Goal: Task Accomplishment & Management: Manage account settings

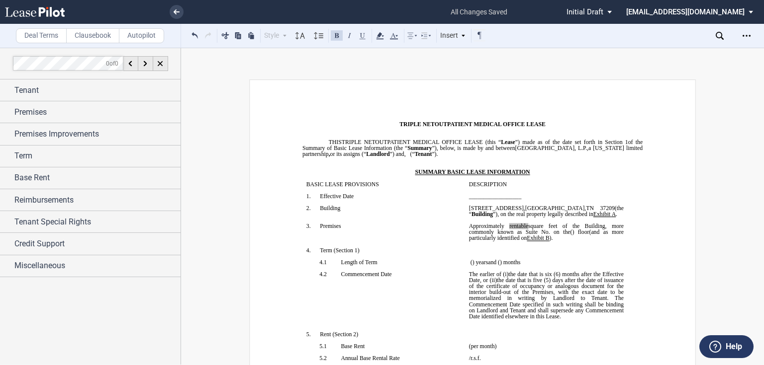
scroll to position [10106, 0]
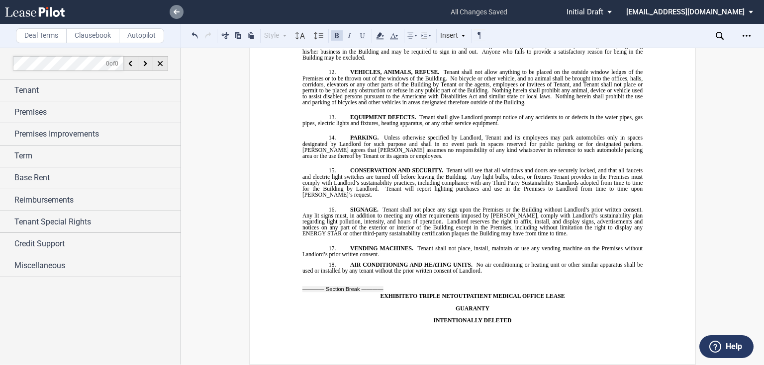
click at [175, 14] on link at bounding box center [177, 12] width 14 height 14
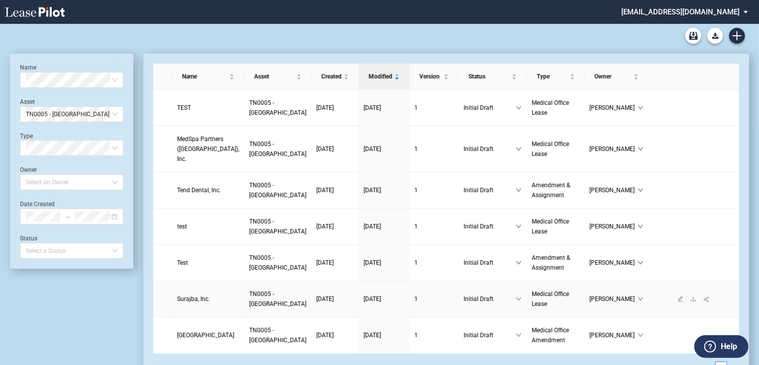
scroll to position [12, 0]
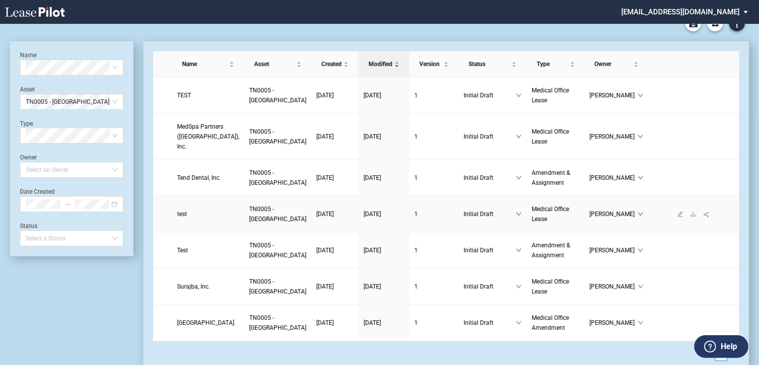
click at [186, 211] on span "test" at bounding box center [182, 214] width 10 height 7
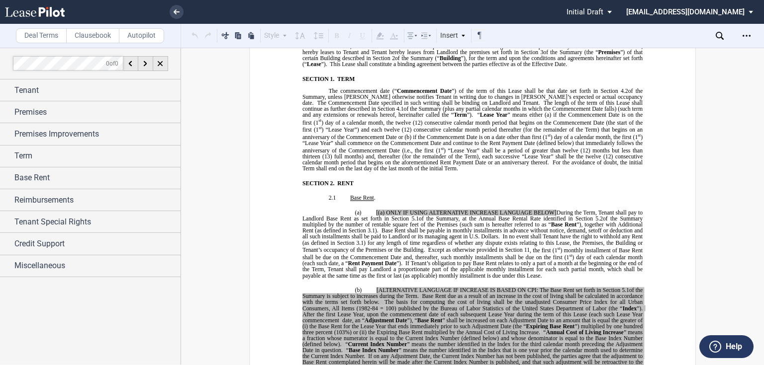
scroll to position [636, 0]
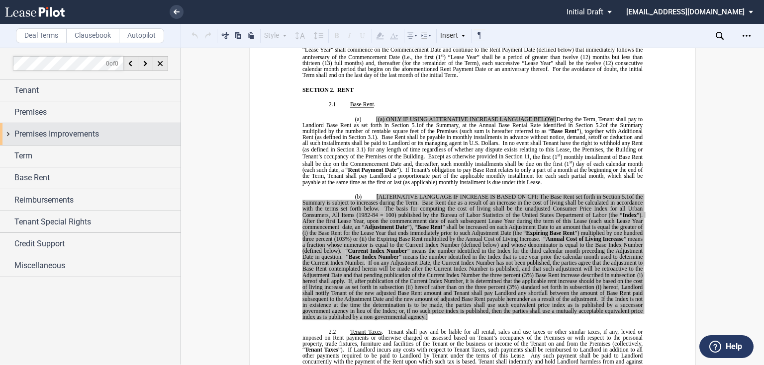
click at [74, 138] on span "Premises Improvements" at bounding box center [56, 134] width 85 height 12
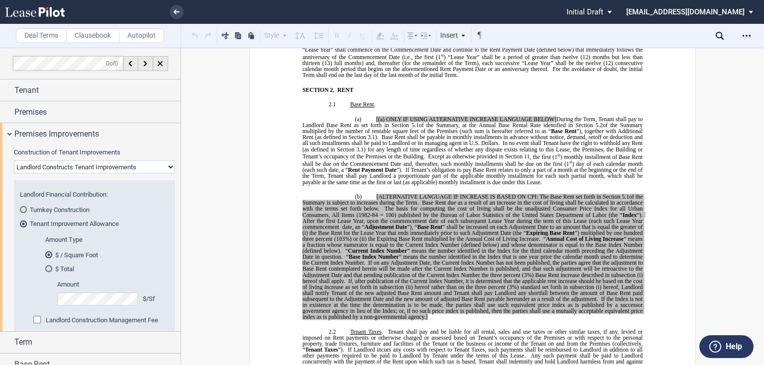
click at [66, 167] on select "Landlord Constructs Tenant Improvements Tenant Constructs Tenant Improvements "…" at bounding box center [94, 167] width 161 height 13
select select "tenant"
click at [14, 161] on select "Landlord Constructs Tenant Improvements Tenant Constructs Tenant Improvements "…" at bounding box center [94, 167] width 161 height 13
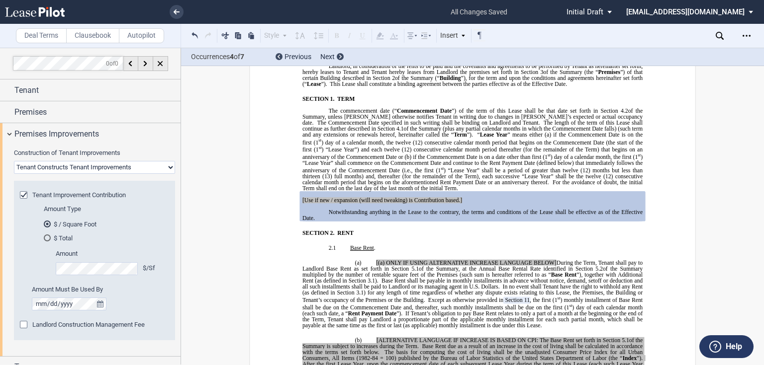
scroll to position [123, 0]
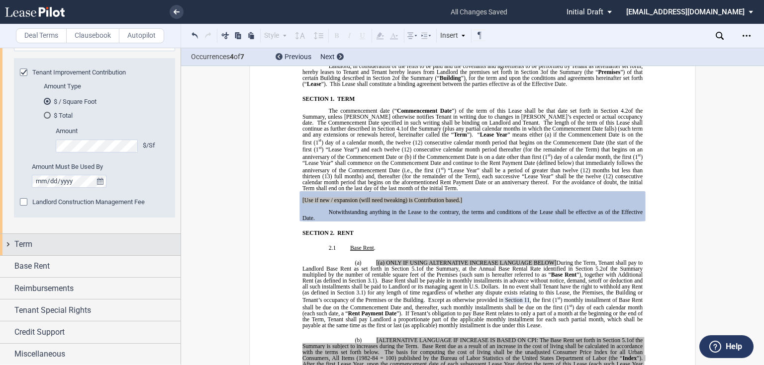
click at [17, 239] on span "Term" at bounding box center [23, 245] width 18 height 12
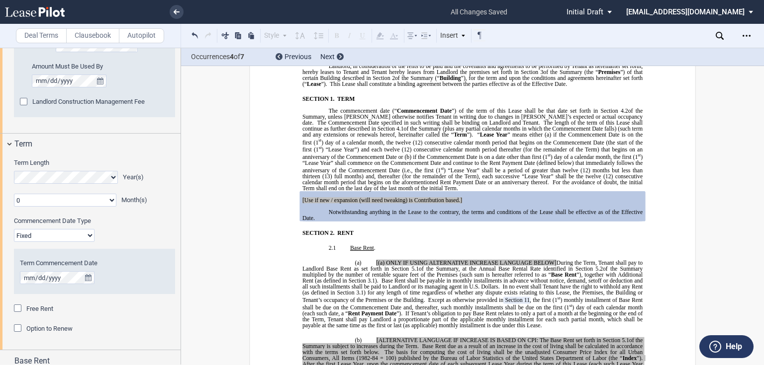
scroll to position [232, 0]
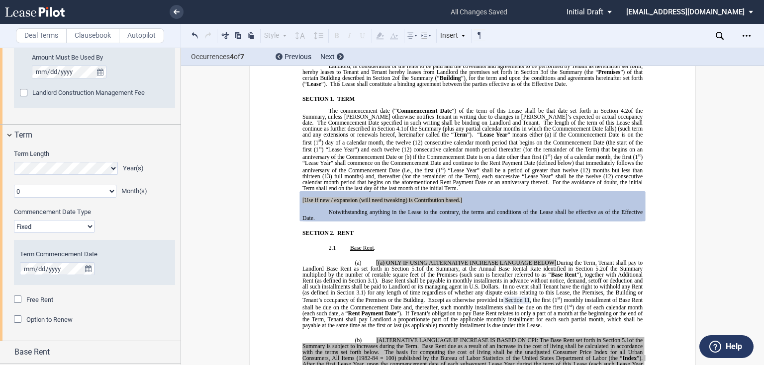
drag, startPoint x: 77, startPoint y: 224, endPoint x: 72, endPoint y: 232, distance: 9.8
click at [77, 224] on select "Fixed Floating" at bounding box center [54, 226] width 81 height 13
select select "floating"
click at [14, 220] on select "Fixed Floating" at bounding box center [54, 226] width 81 height 13
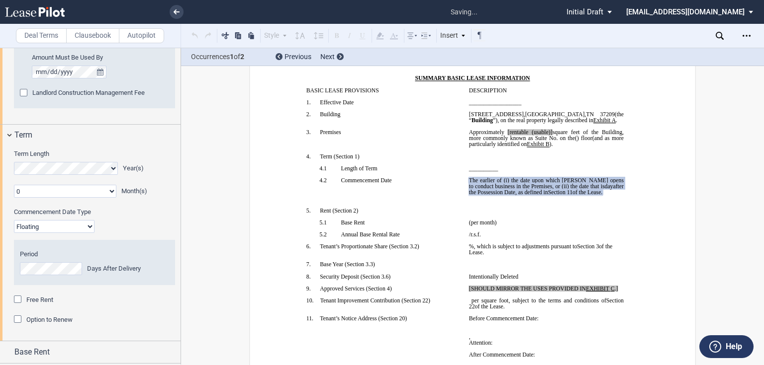
scroll to position [163, 0]
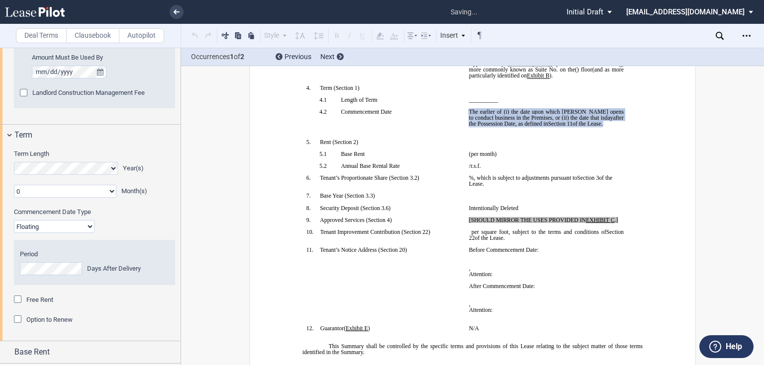
click at [553, 157] on p "﻿ ﻿ (per month)" at bounding box center [546, 154] width 155 height 6
drag, startPoint x: 620, startPoint y: 161, endPoint x: 603, endPoint y: 160, distance: 17.0
click at [617, 127] on p "﻿ ﻿ The earlier of (i) the date upon which [PERSON_NAME] opens to conduct busin…" at bounding box center [546, 118] width 155 height 18
drag, startPoint x: 603, startPoint y: 160, endPoint x: 438, endPoint y: 144, distance: 165.9
click at [438, 139] on tr "!!SET_LEVEL_1!! !!SBL_LEVEL_2!! 4.2 Commencement Date ﻿ ﻿ ﻿ The earlier of (i) …" at bounding box center [464, 124] width 325 height 30
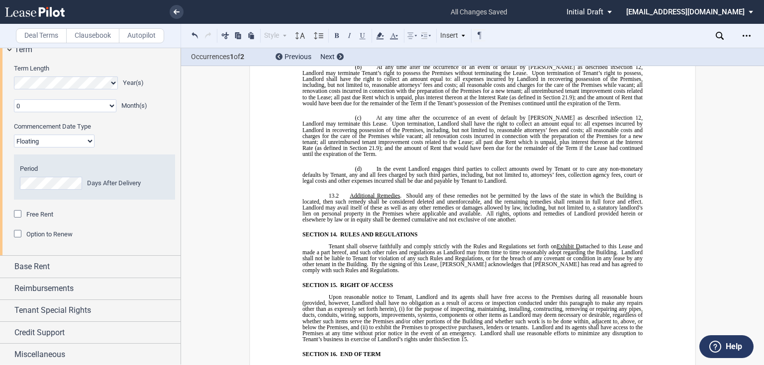
scroll to position [4987, 0]
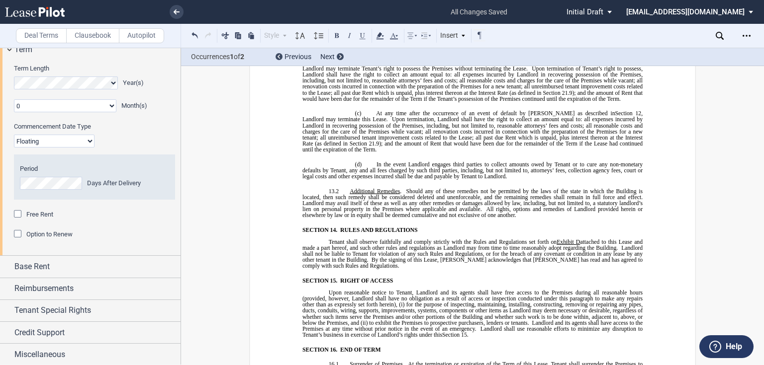
drag, startPoint x: 542, startPoint y: 215, endPoint x: 517, endPoint y: 206, distance: 25.8
click at [542, 215] on div "﻿ BASE YEAR TRIPLE NET OUTPATIENT MEDICAL OFFICE LEASE ﻿ ﻿ THIS BASE YEAR TRIPL…" at bounding box center [472, 88] width 340 height 9921
drag, startPoint x: 505, startPoint y: 212, endPoint x: 323, endPoint y: 122, distance: 202.8
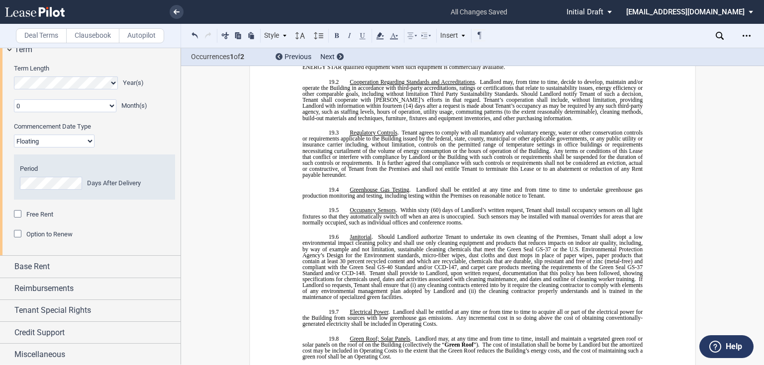
scroll to position [5689, 0]
